Goal: Task Accomplishment & Management: Use online tool/utility

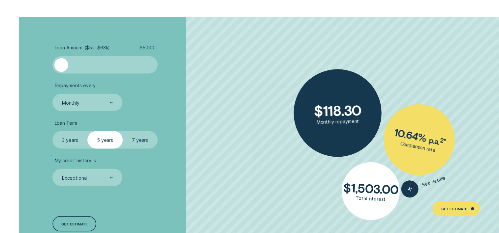
scroll to position [1197, 0]
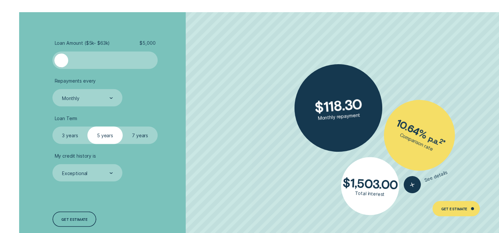
click at [61, 60] on div at bounding box center [61, 60] width 14 height 14
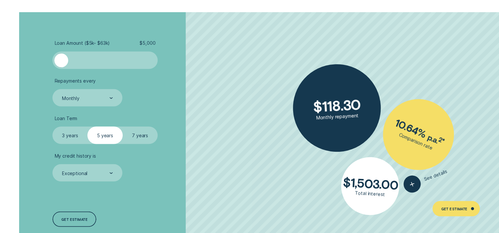
drag, startPoint x: 61, startPoint y: 60, endPoint x: 72, endPoint y: 62, distance: 11.0
click at [72, 62] on div at bounding box center [104, 60] width 87 height 14
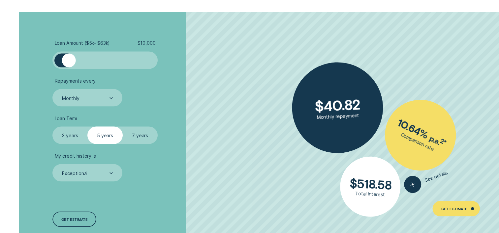
drag, startPoint x: 65, startPoint y: 60, endPoint x: 69, endPoint y: 59, distance: 4.1
click at [69, 59] on div at bounding box center [69, 60] width 14 height 14
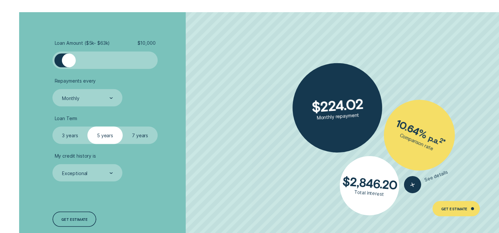
click at [68, 134] on label "3 years" at bounding box center [69, 135] width 35 height 17
click at [52, 127] on input "3 years" at bounding box center [52, 127] width 0 height 0
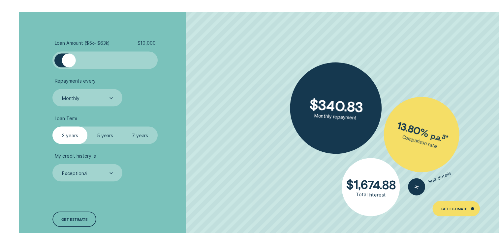
click at [102, 134] on label "5 years" at bounding box center [104, 135] width 35 height 17
click at [87, 127] on input "5 years" at bounding box center [87, 127] width 0 height 0
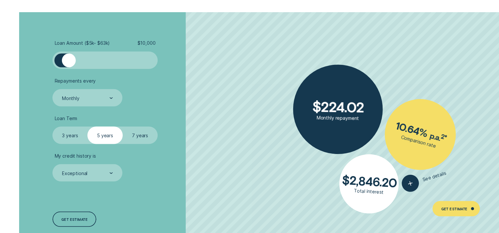
click at [74, 136] on label "3 years" at bounding box center [69, 135] width 35 height 17
click at [52, 127] on input "3 years" at bounding box center [52, 127] width 0 height 0
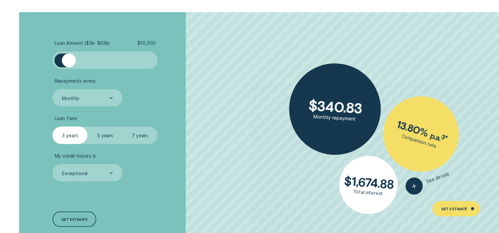
click at [98, 135] on label "5 years" at bounding box center [104, 135] width 35 height 17
click at [87, 127] on input "5 years" at bounding box center [87, 127] width 0 height 0
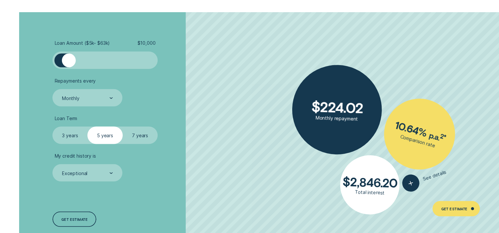
click at [73, 137] on label "3 years" at bounding box center [69, 135] width 35 height 17
click at [52, 127] on input "3 years" at bounding box center [52, 127] width 0 height 0
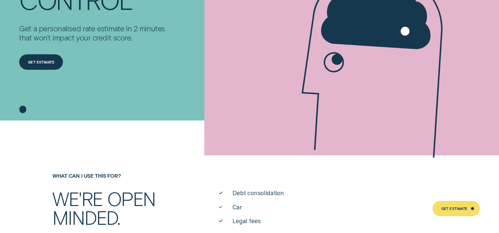
scroll to position [0, 0]
